Goal: Task Accomplishment & Management: Use online tool/utility

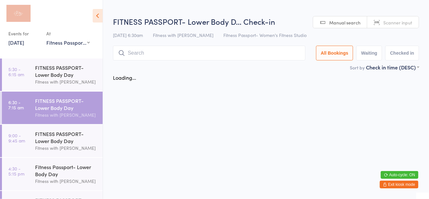
click at [100, 18] on icon at bounding box center [98, 16] width 10 height 14
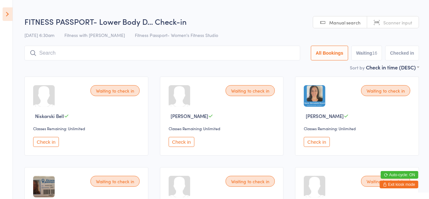
click at [370, 61] on button "Waiting 16" at bounding box center [367, 53] width 31 height 15
select select "0"
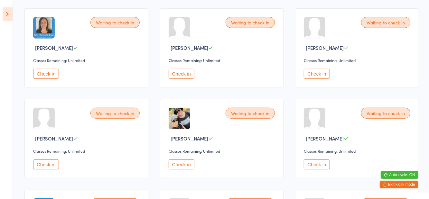
scroll to position [162, 0]
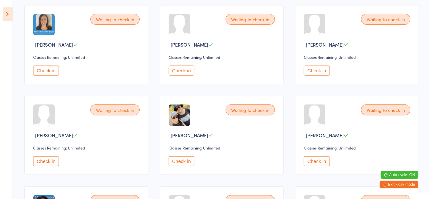
click at [181, 164] on button "Check in" at bounding box center [182, 162] width 26 height 10
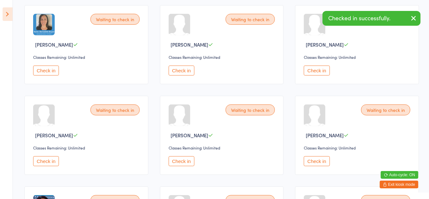
click at [318, 162] on button "Check in" at bounding box center [317, 162] width 26 height 10
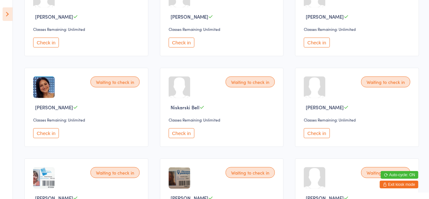
scroll to position [282, 0]
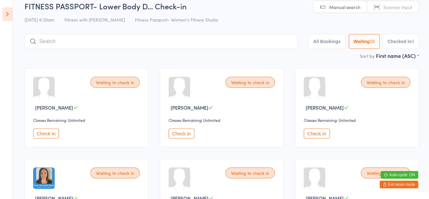
scroll to position [0, 0]
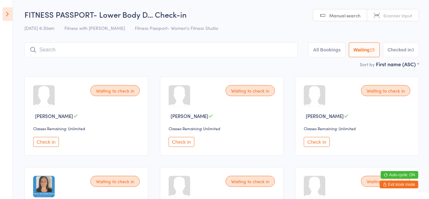
click at [408, 48] on button "Checked in 3" at bounding box center [401, 50] width 36 height 15
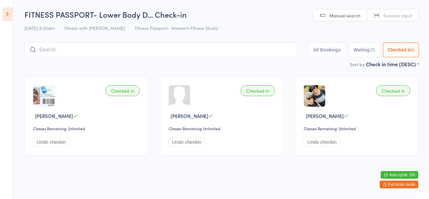
click at [368, 47] on button "Waiting 15" at bounding box center [364, 50] width 31 height 15
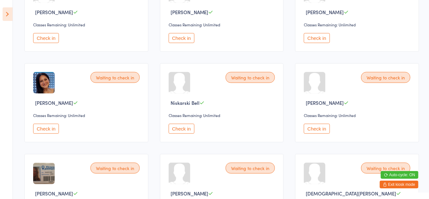
scroll to position [332, 0]
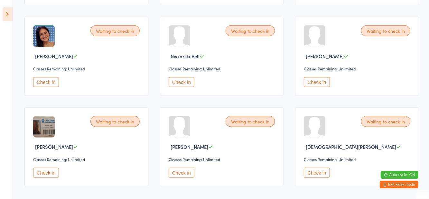
click at [47, 175] on button "Check in" at bounding box center [46, 173] width 26 height 10
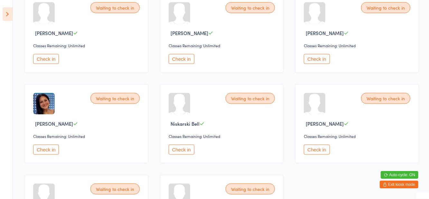
scroll to position [264, 0]
click at [320, 61] on button "Check in" at bounding box center [317, 60] width 26 height 10
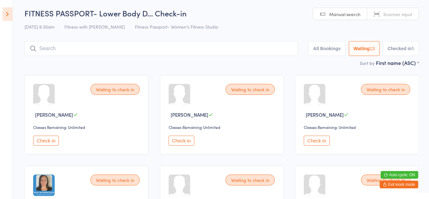
scroll to position [0, 0]
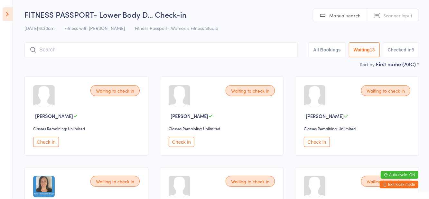
click at [319, 144] on button "Check in" at bounding box center [317, 142] width 26 height 10
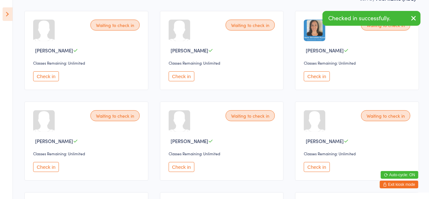
scroll to position [242, 0]
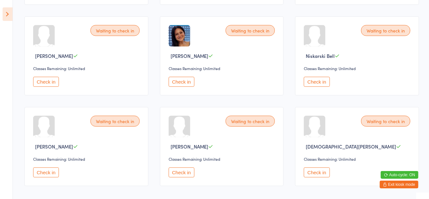
click at [50, 83] on button "Check in" at bounding box center [46, 82] width 26 height 10
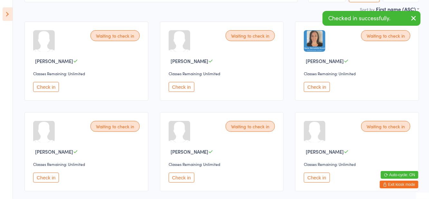
scroll to position [55, 0]
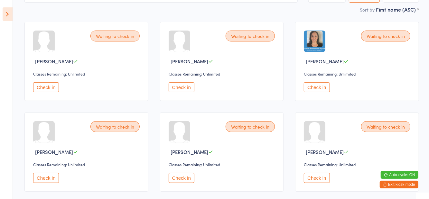
click at [52, 176] on button "Check in" at bounding box center [46, 178] width 26 height 10
click at [313, 90] on button "Check in" at bounding box center [317, 87] width 26 height 10
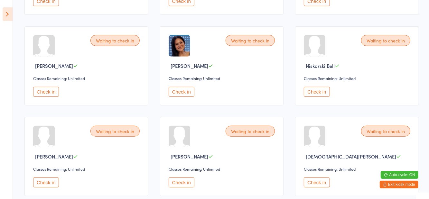
scroll to position [151, 0]
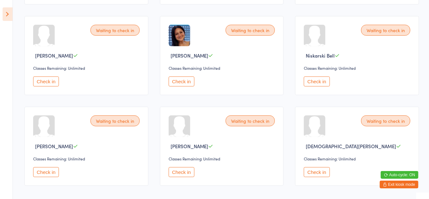
click at [311, 176] on button "Check in" at bounding box center [317, 172] width 26 height 10
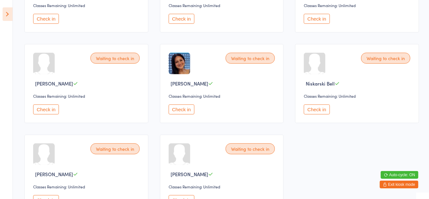
scroll to position [147, 0]
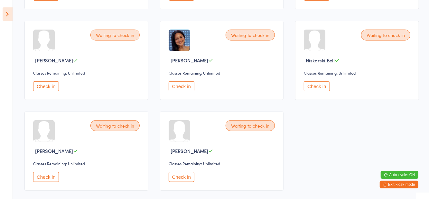
click at [46, 181] on button "Check in" at bounding box center [46, 177] width 26 height 10
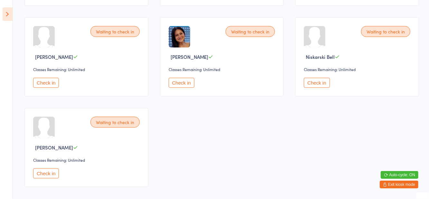
scroll to position [151, 0]
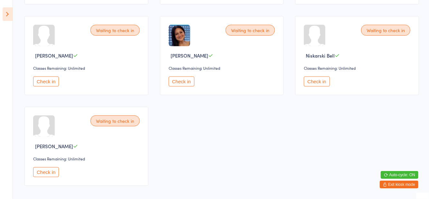
click at [38, 168] on button "Check in" at bounding box center [46, 172] width 26 height 10
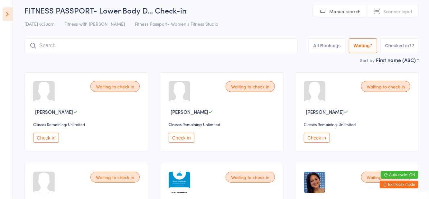
scroll to position [3, 0]
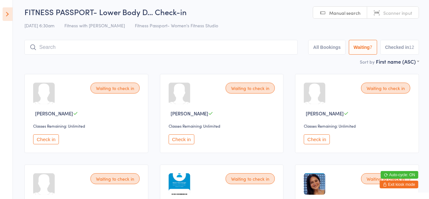
click at [312, 140] on button "Check in" at bounding box center [317, 140] width 26 height 10
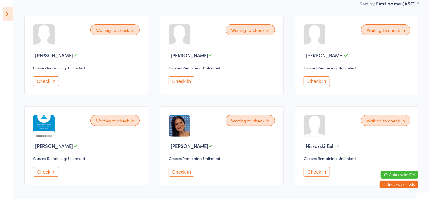
scroll to position [0, 0]
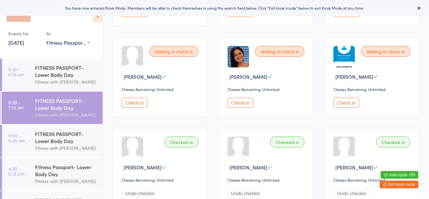
scroll to position [130, 0]
click at [349, 107] on button "Check in" at bounding box center [347, 103] width 26 height 10
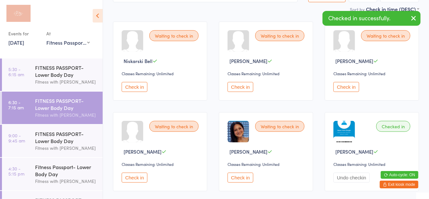
scroll to position [0, 0]
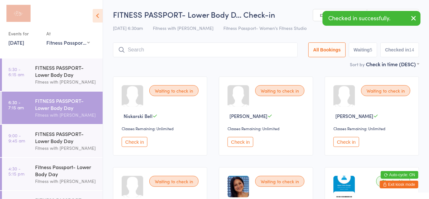
click at [141, 50] on input "search" at bounding box center [205, 50] width 185 height 15
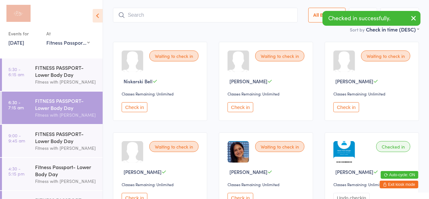
scroll to position [43, 0]
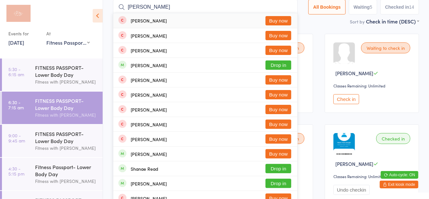
type input "[PERSON_NAME]"
click at [283, 69] on button "Drop in" at bounding box center [279, 65] width 26 height 9
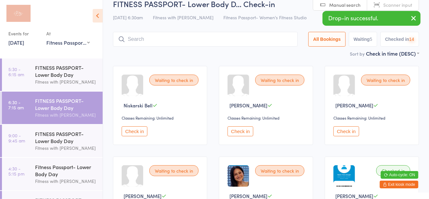
scroll to position [7, 0]
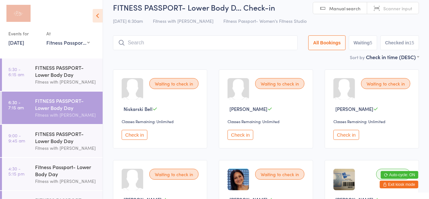
click at [253, 59] on div "Sort by Check in time (DESC) First name (ASC) First name (DESC) Last name (ASC)…" at bounding box center [266, 56] width 306 height 7
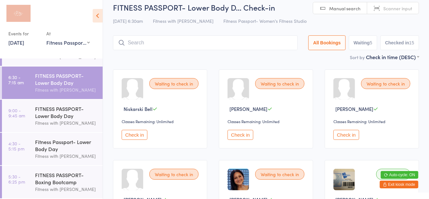
click at [57, 178] on div "FITNESS PASSPORT- Boxing Bootcamp" at bounding box center [66, 179] width 62 height 14
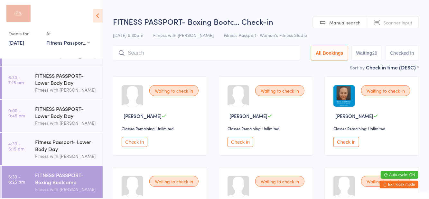
click at [369, 34] on div "13 Aug 5:30pm Fitness with Zoe Fitness Passport- Women's Fitness Studio" at bounding box center [266, 35] width 306 height 11
click at [371, 55] on button "Waiting 28" at bounding box center [367, 53] width 31 height 15
select select "0"
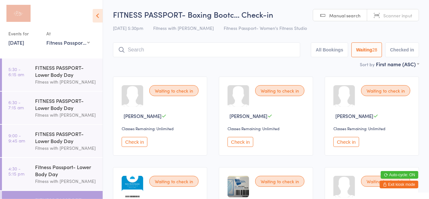
click at [62, 109] on div "FITNESS PASSPORT- Lower Body Day" at bounding box center [66, 104] width 62 height 14
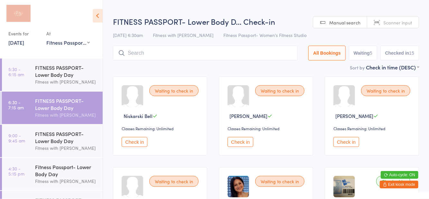
click at [292, 37] on div "13 Aug 6:30am Fitness with Zoe Fitness Passport- Women's Fitness Studio" at bounding box center [266, 35] width 306 height 11
click at [362, 52] on button "Waiting 5" at bounding box center [363, 53] width 28 height 15
select select "0"
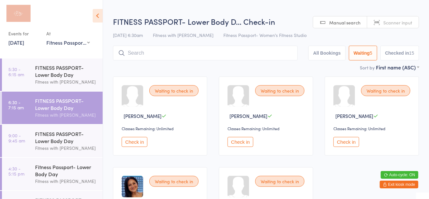
click at [98, 18] on icon at bounding box center [98, 16] width 10 height 14
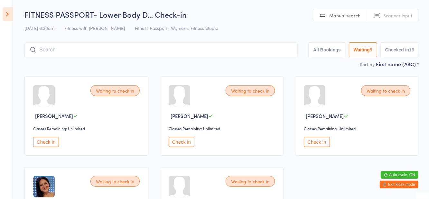
click at [82, 52] on input "search" at bounding box center [160, 50] width 273 height 15
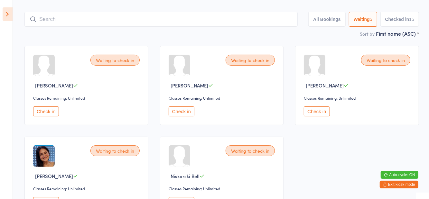
scroll to position [43, 0]
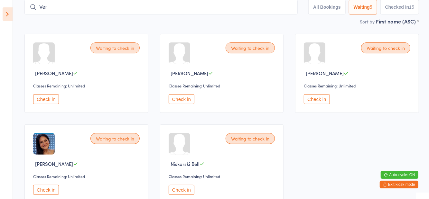
type input "Veronica Donohue"
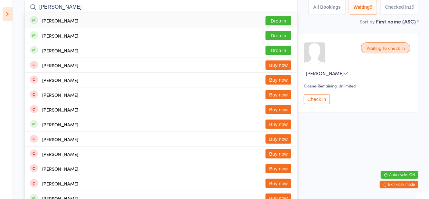
click at [282, 23] on button "Drop in" at bounding box center [279, 20] width 26 height 9
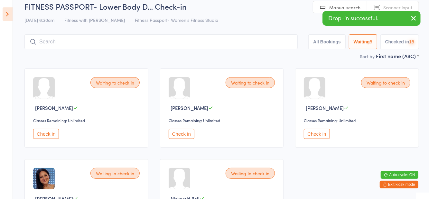
scroll to position [7, 0]
